Goal: Find specific page/section: Find specific page/section

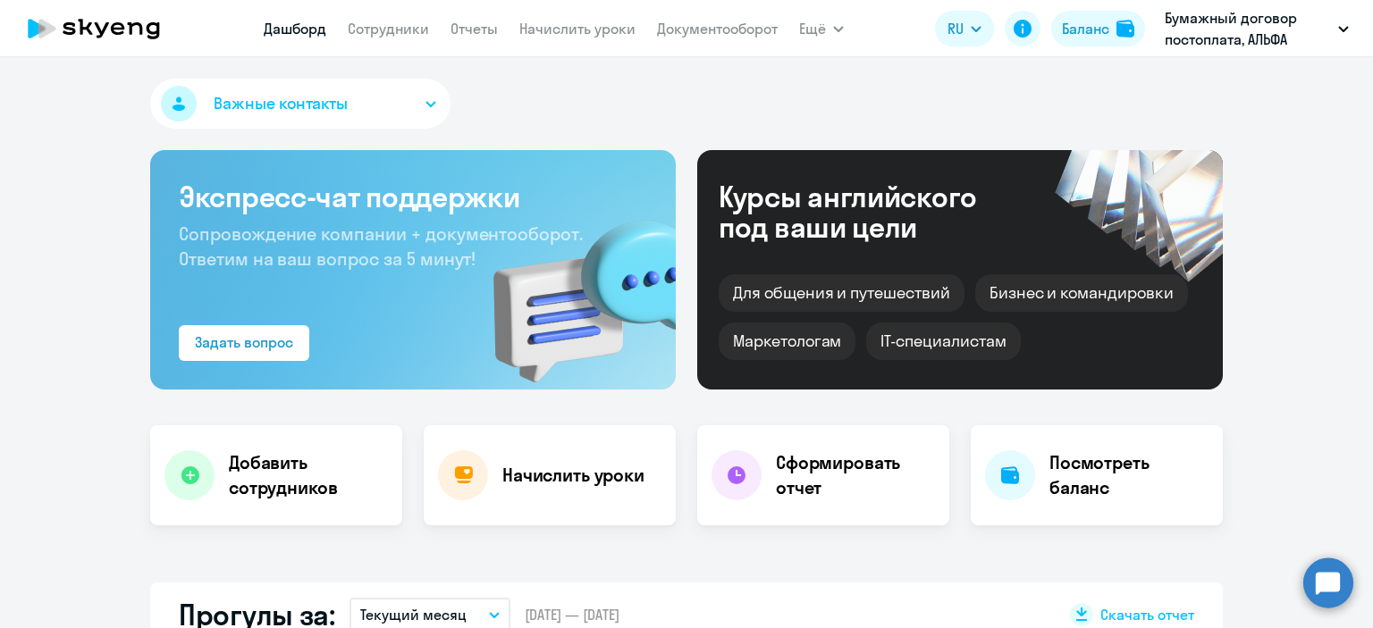
select select "30"
click at [712, 22] on link "Документооборот" at bounding box center [717, 29] width 121 height 18
